Goal: Information Seeking & Learning: Find specific fact

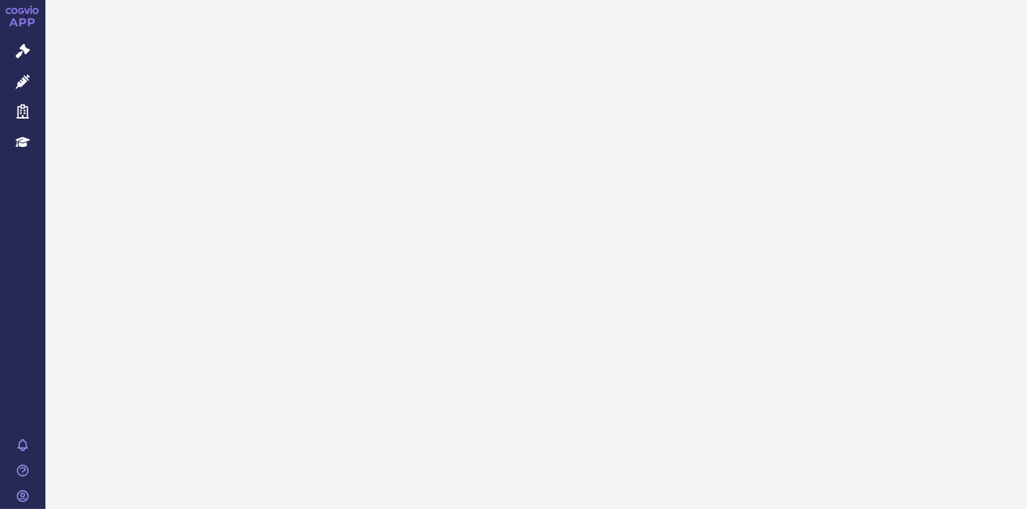
click at [22, 85] on icon at bounding box center [23, 82] width 14 height 14
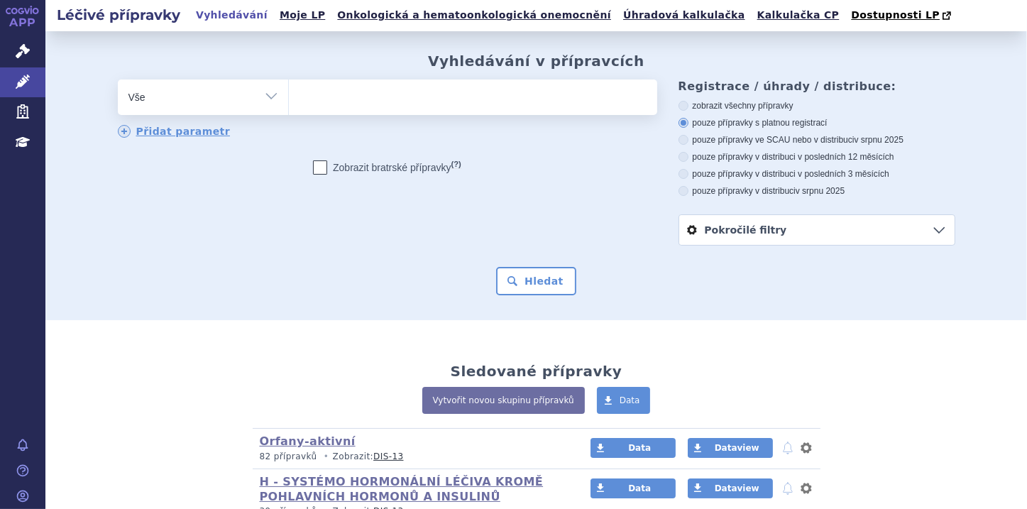
click at [315, 94] on ul at bounding box center [473, 94] width 368 height 30
click at [289, 94] on select at bounding box center [288, 96] width 1 height 35
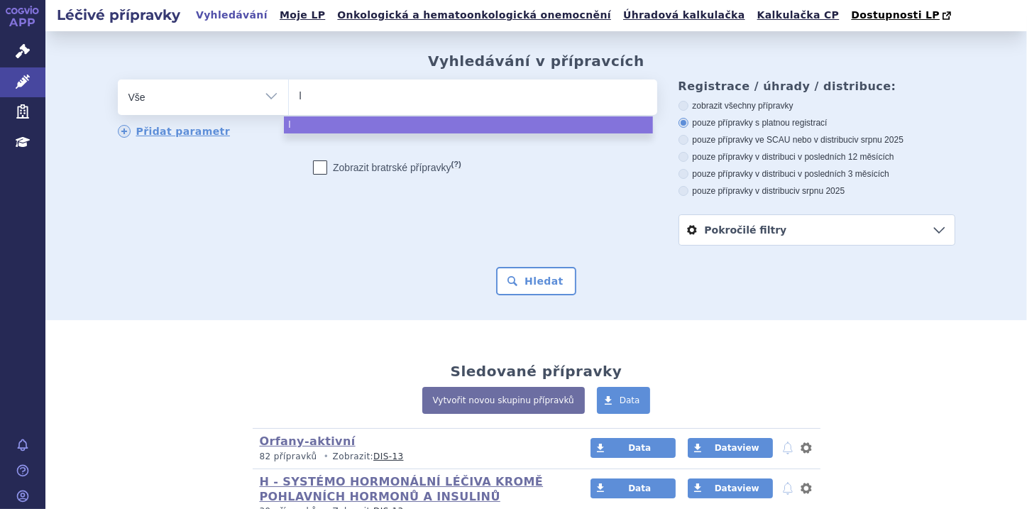
type input "le"
type input "leq"
type input "leqe"
type input "leqem"
type input "leqemb"
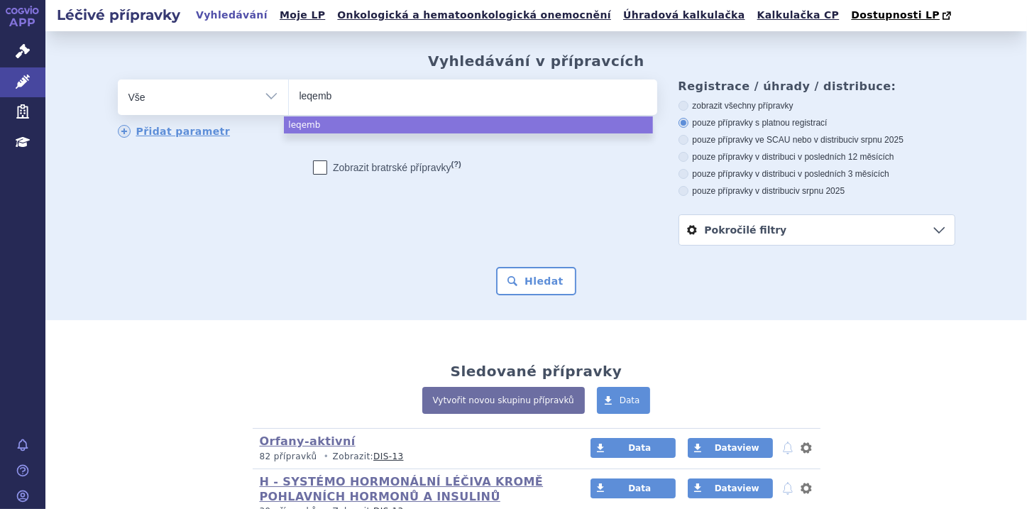
type input "leqembi"
select select "leqembi"
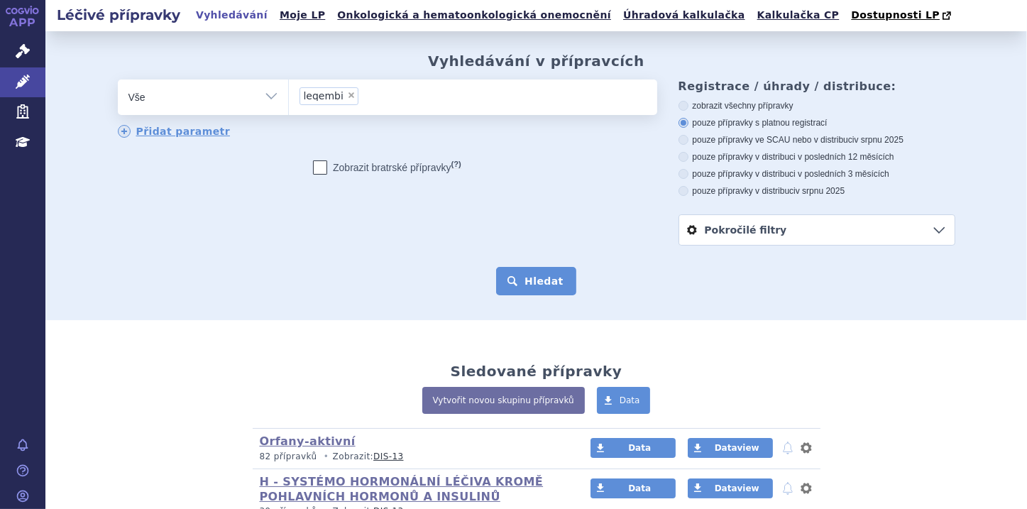
click at [529, 278] on button "Hledat" at bounding box center [536, 281] width 80 height 28
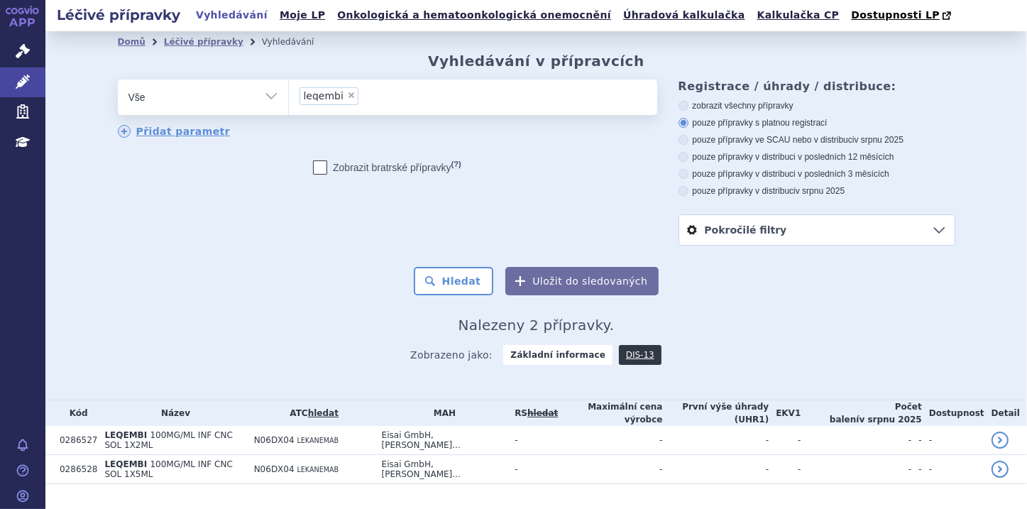
scroll to position [23, 0]
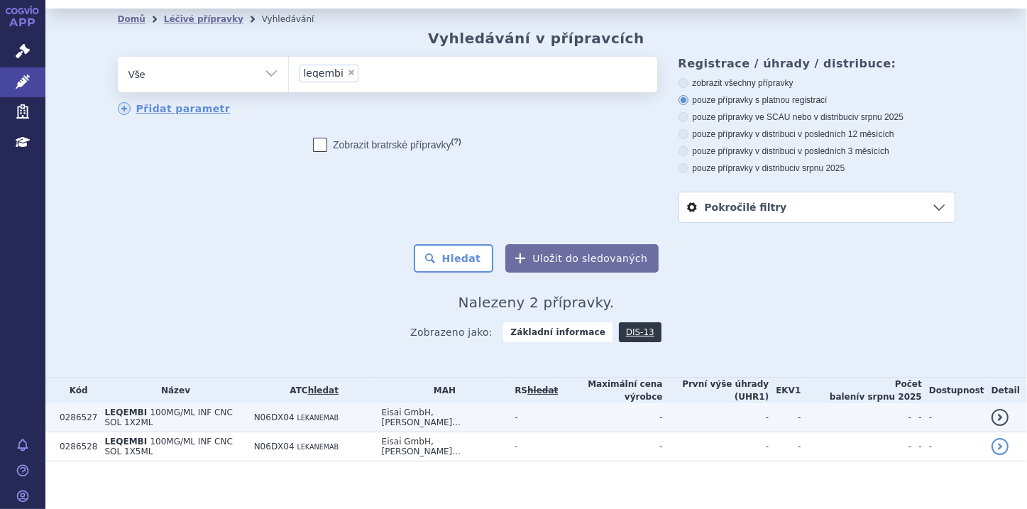
click at [232, 407] on span "100MG/ML INF CNC SOL 1X2ML" at bounding box center [168, 417] width 128 height 20
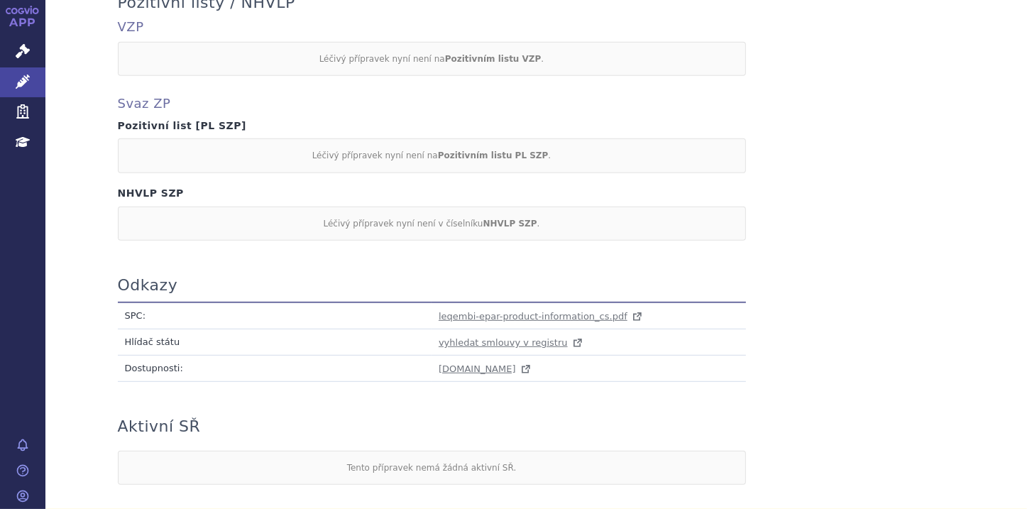
scroll to position [681, 0]
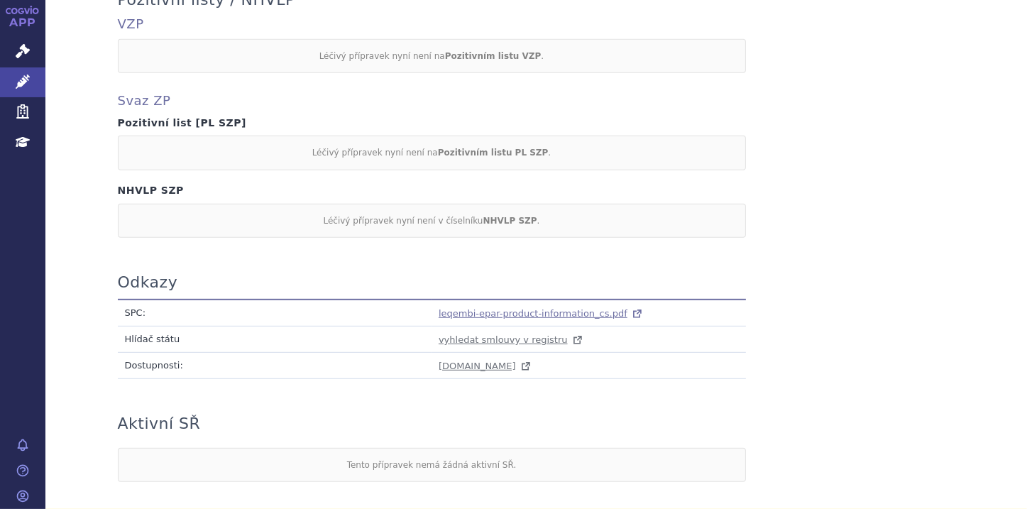
click at [498, 311] on span "leqembi-epar-product-information_cs.pdf" at bounding box center [533, 313] width 189 height 11
